Goal: Information Seeking & Learning: Find specific fact

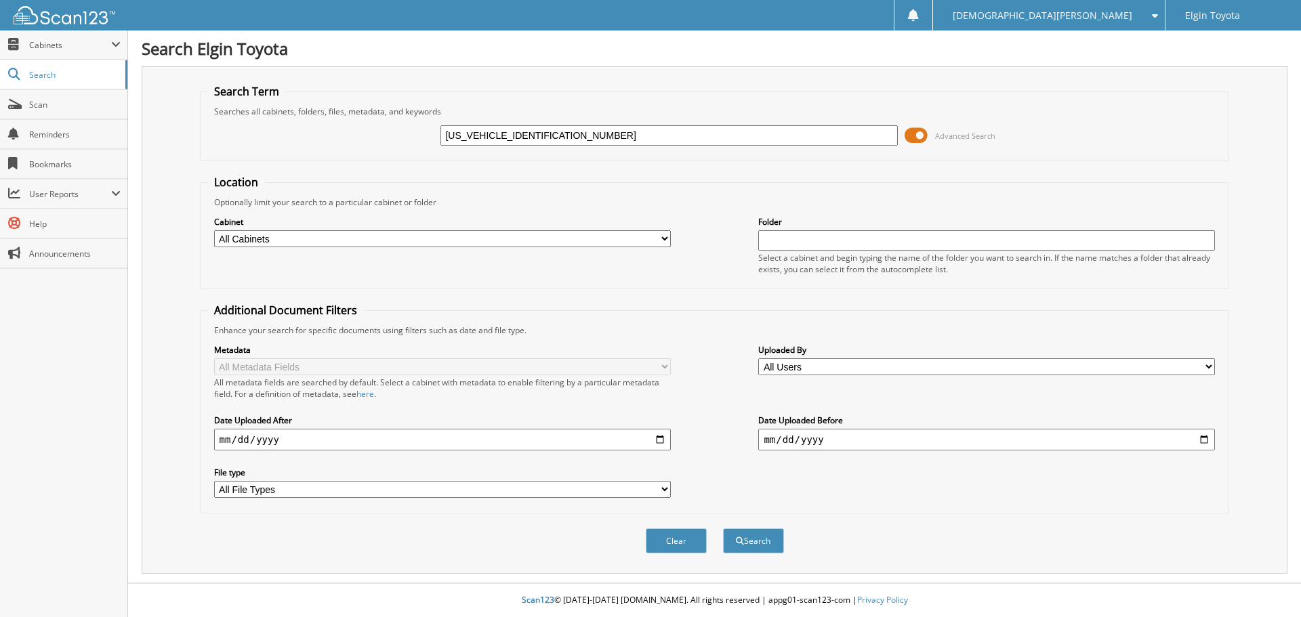
type input "[US_VEHICLE_IDENTIFICATION_NUMBER]"
click at [723, 528] on button "Search" at bounding box center [753, 540] width 61 height 25
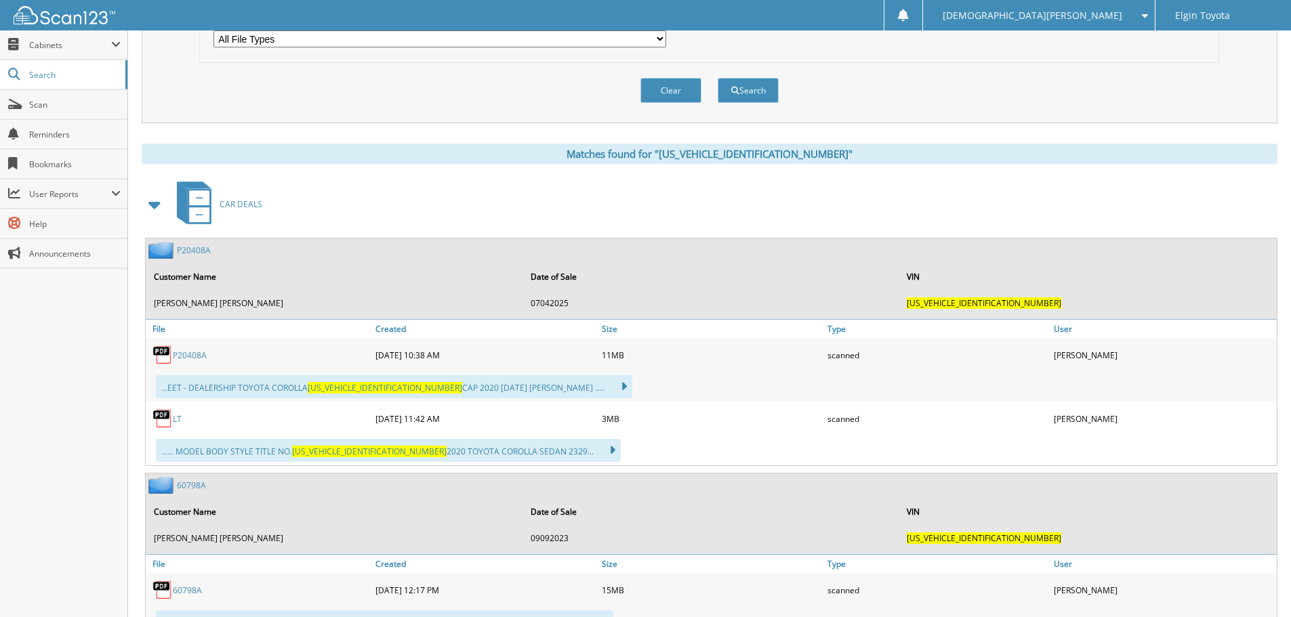
scroll to position [474, 0]
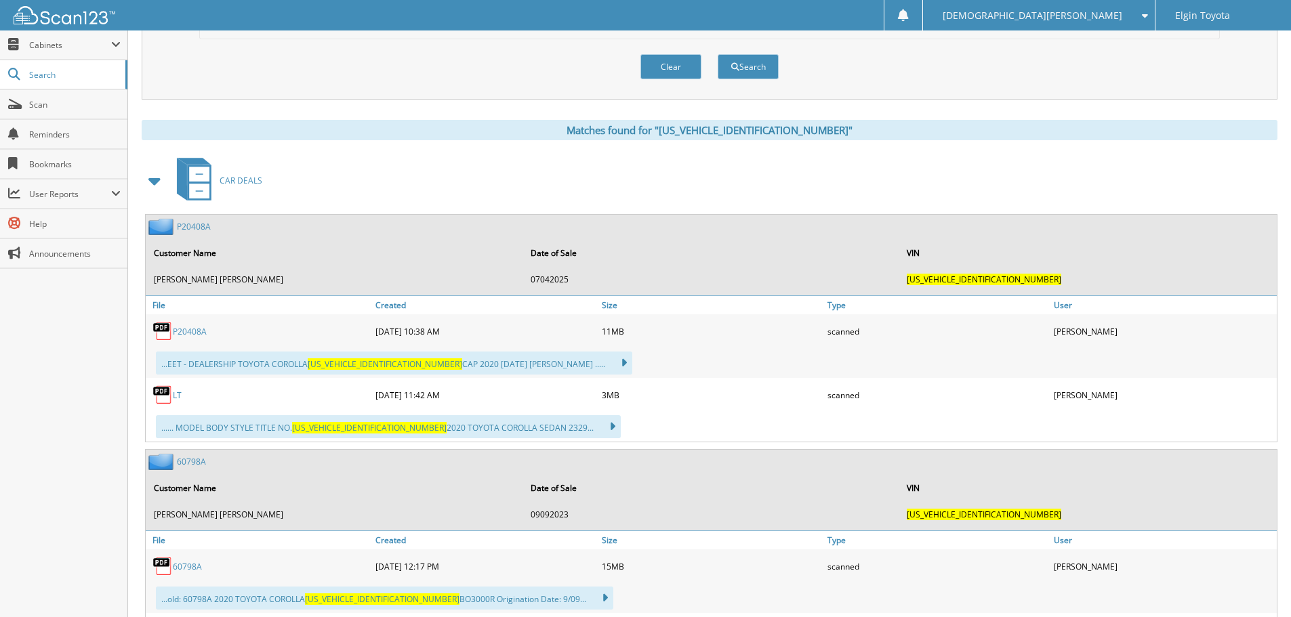
click at [194, 336] on link "P20408A" at bounding box center [190, 332] width 34 height 12
